Goal: Task Accomplishment & Management: Complete application form

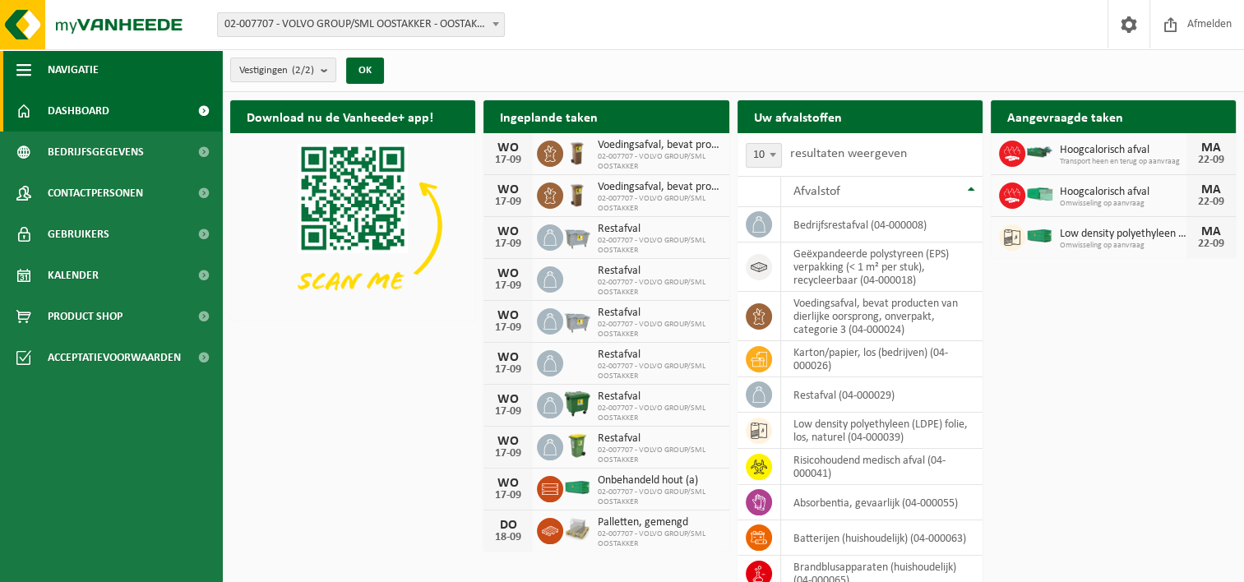
drag, startPoint x: 16, startPoint y: 69, endPoint x: 74, endPoint y: 105, distance: 68.0
click at [16, 69] on span "button" at bounding box center [23, 69] width 15 height 41
click at [74, 105] on link "Dashboard" at bounding box center [111, 110] width 222 height 41
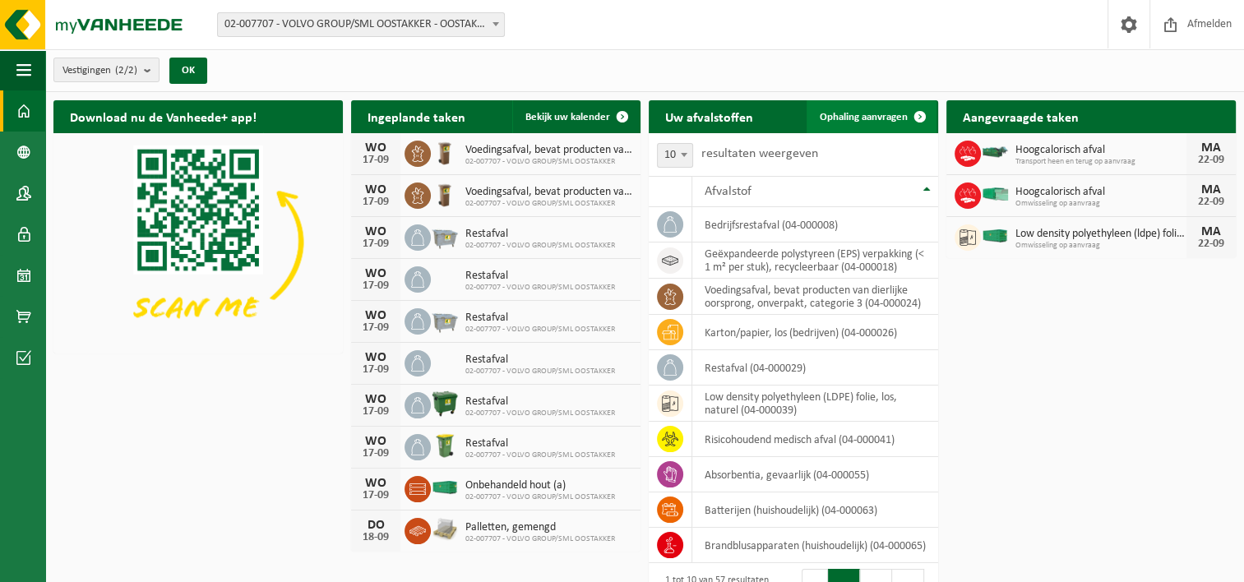
click at [875, 108] on link "Ophaling aanvragen" at bounding box center [871, 116] width 130 height 33
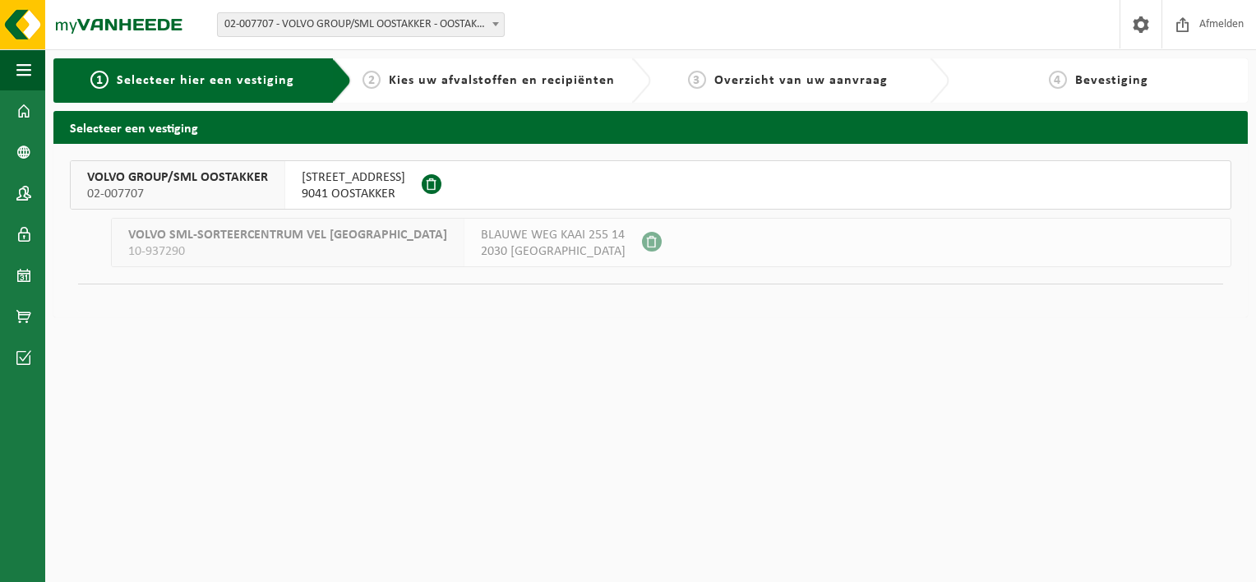
click at [345, 189] on span "9041 OOSTAKKER" at bounding box center [354, 194] width 104 height 16
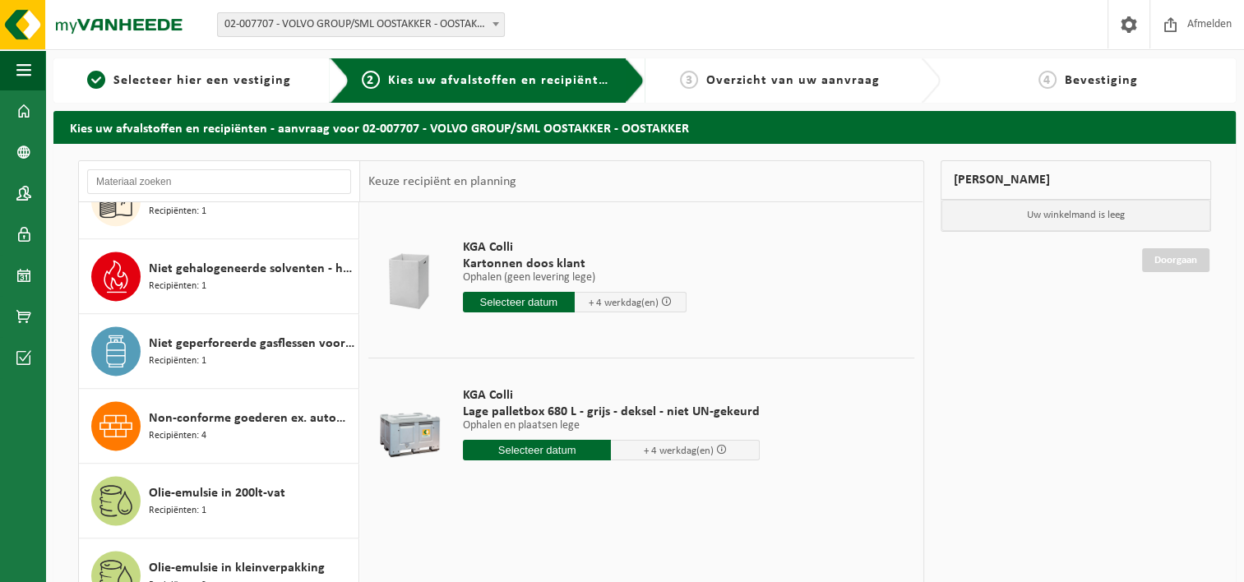
scroll to position [2284, 0]
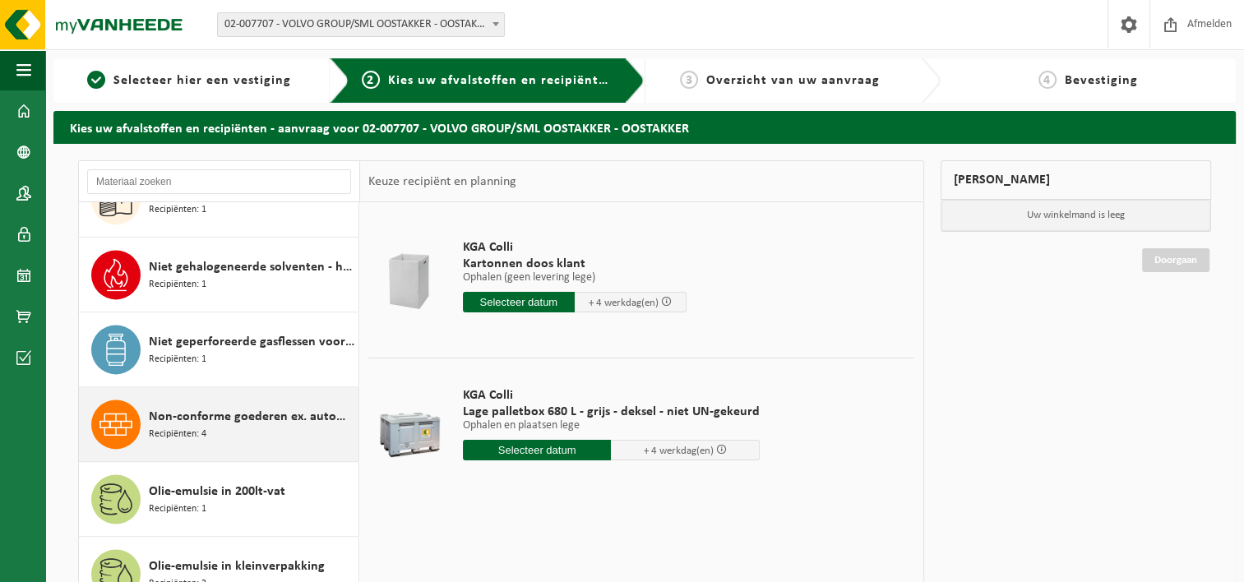
click at [227, 428] on div "Non-conforme goederen ex. automobiel Recipiënten: 4" at bounding box center [252, 424] width 206 height 49
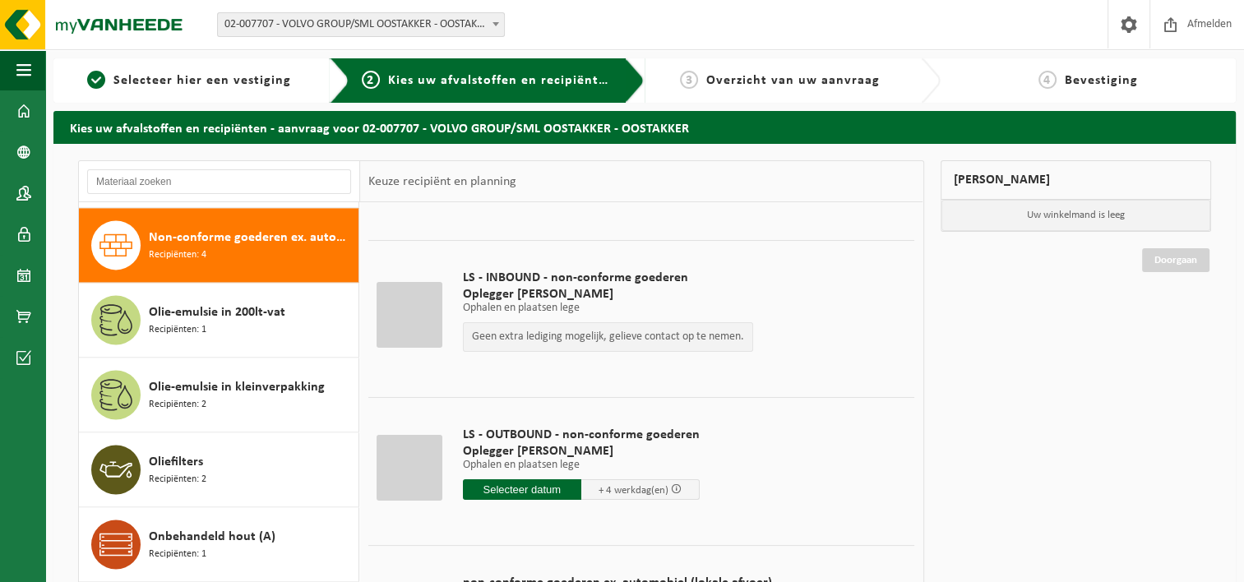
scroll to position [114, 0]
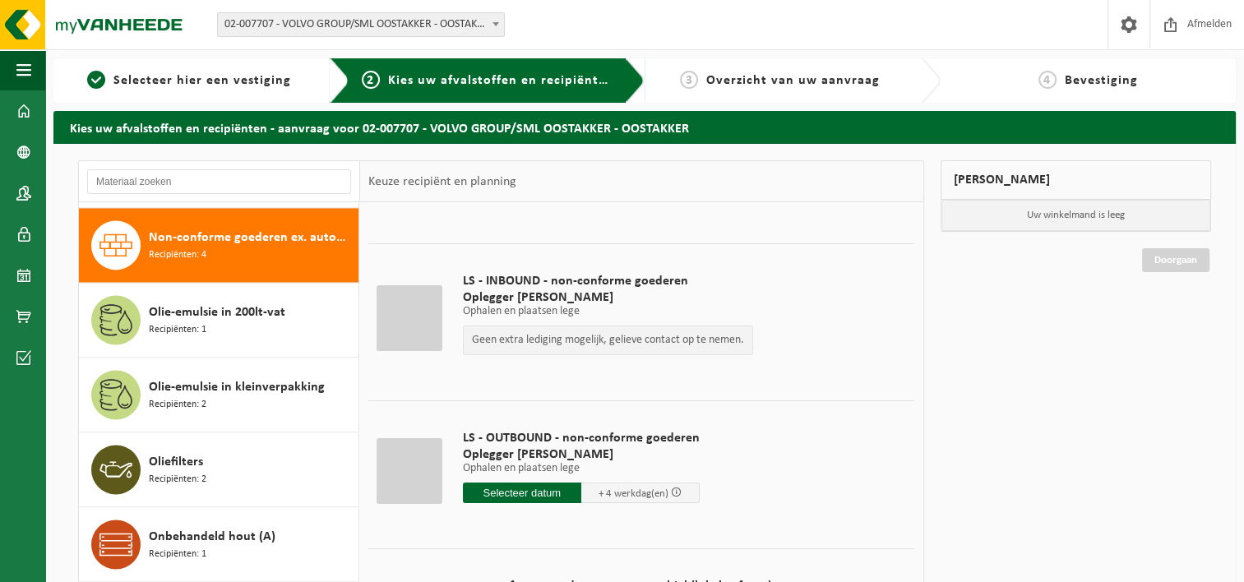
click at [527, 494] on input "text" at bounding box center [522, 493] width 118 height 21
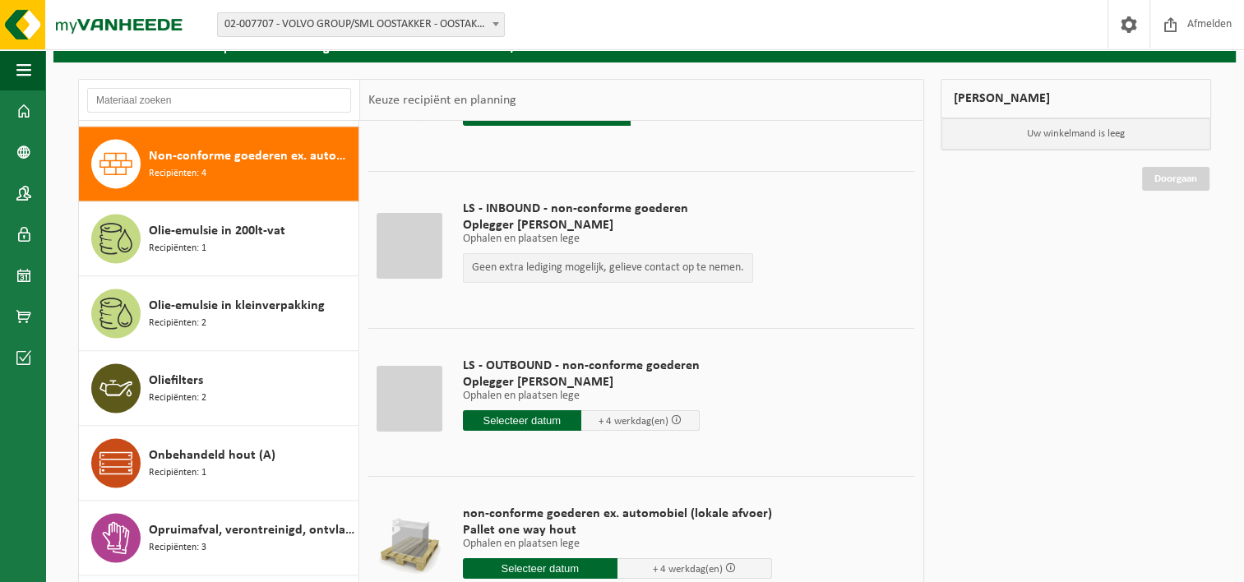
scroll to position [105, 0]
click at [627, 311] on td "LS - INBOUND - non-conforme goederen Oplegger Baché Ophalen en plaatsen lege Op…" at bounding box center [682, 245] width 464 height 149
click at [520, 415] on input "text" at bounding box center [522, 420] width 118 height 21
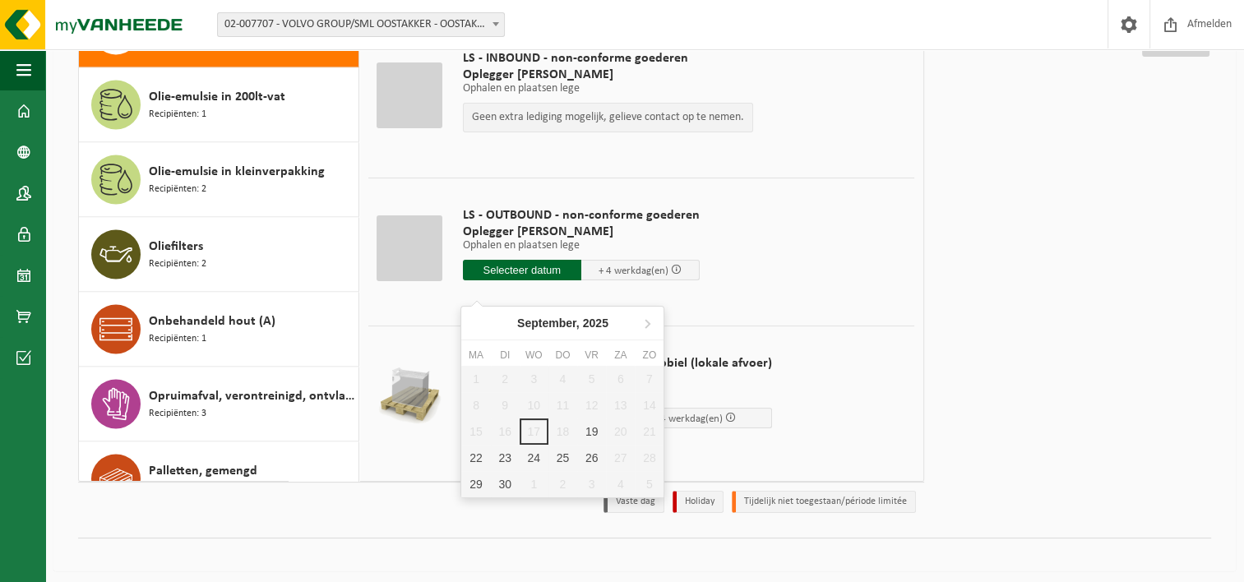
scroll to position [216, 0]
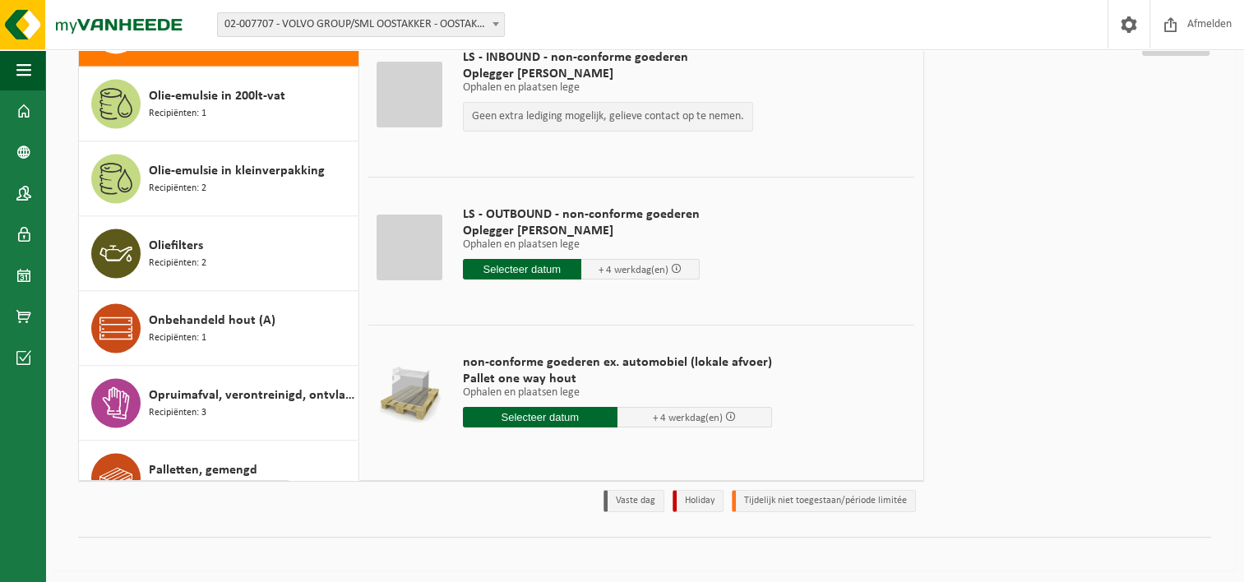
click at [1131, 380] on div "Mijn winkelmand Uw winkelmand is leeg Doorgaan" at bounding box center [1076, 232] width 288 height 576
click at [1096, 303] on div "Mijn winkelmand Uw winkelmand is leeg Doorgaan" at bounding box center [1076, 232] width 288 height 576
